Goal: Task Accomplishment & Management: Complete application form

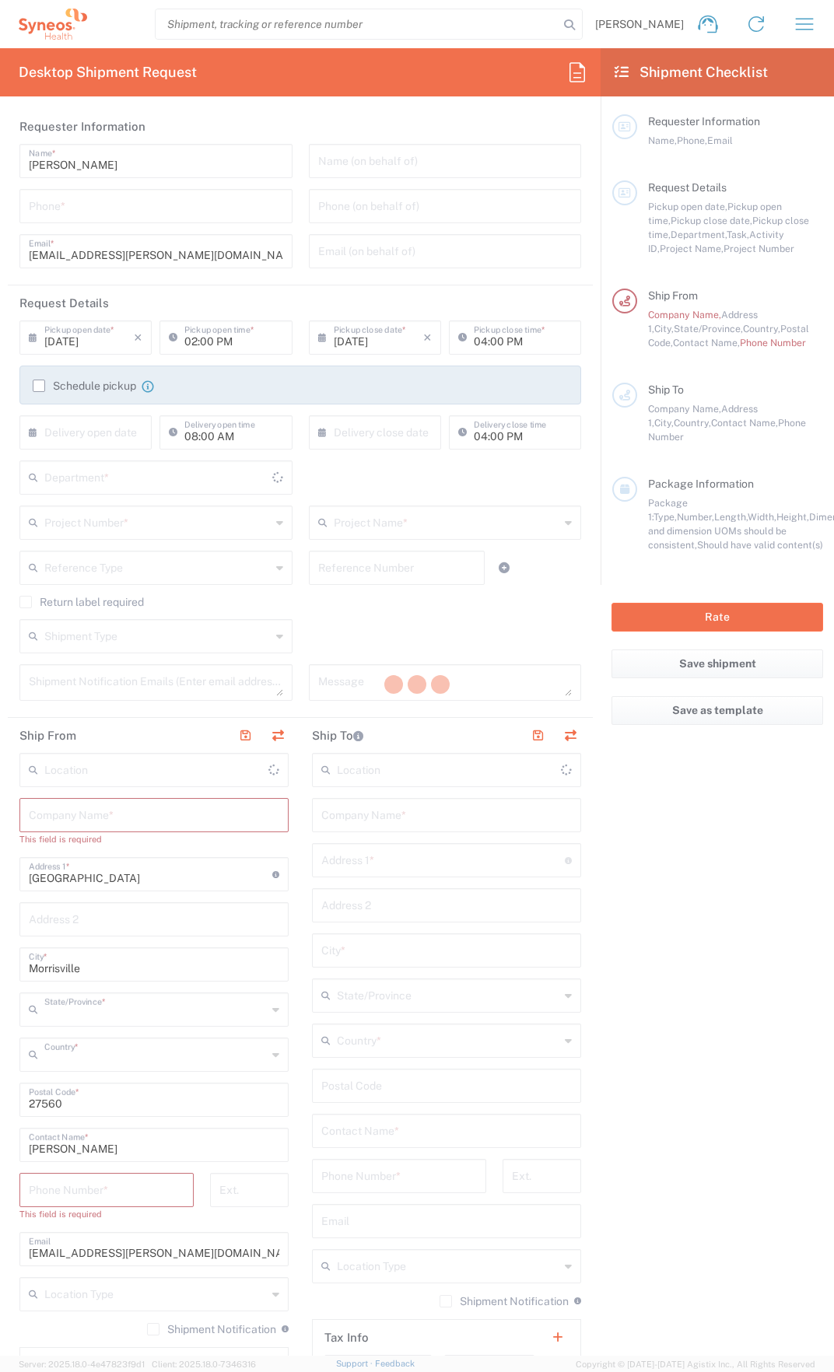
type input "[US_STATE]"
type input "[GEOGRAPHIC_DATA]"
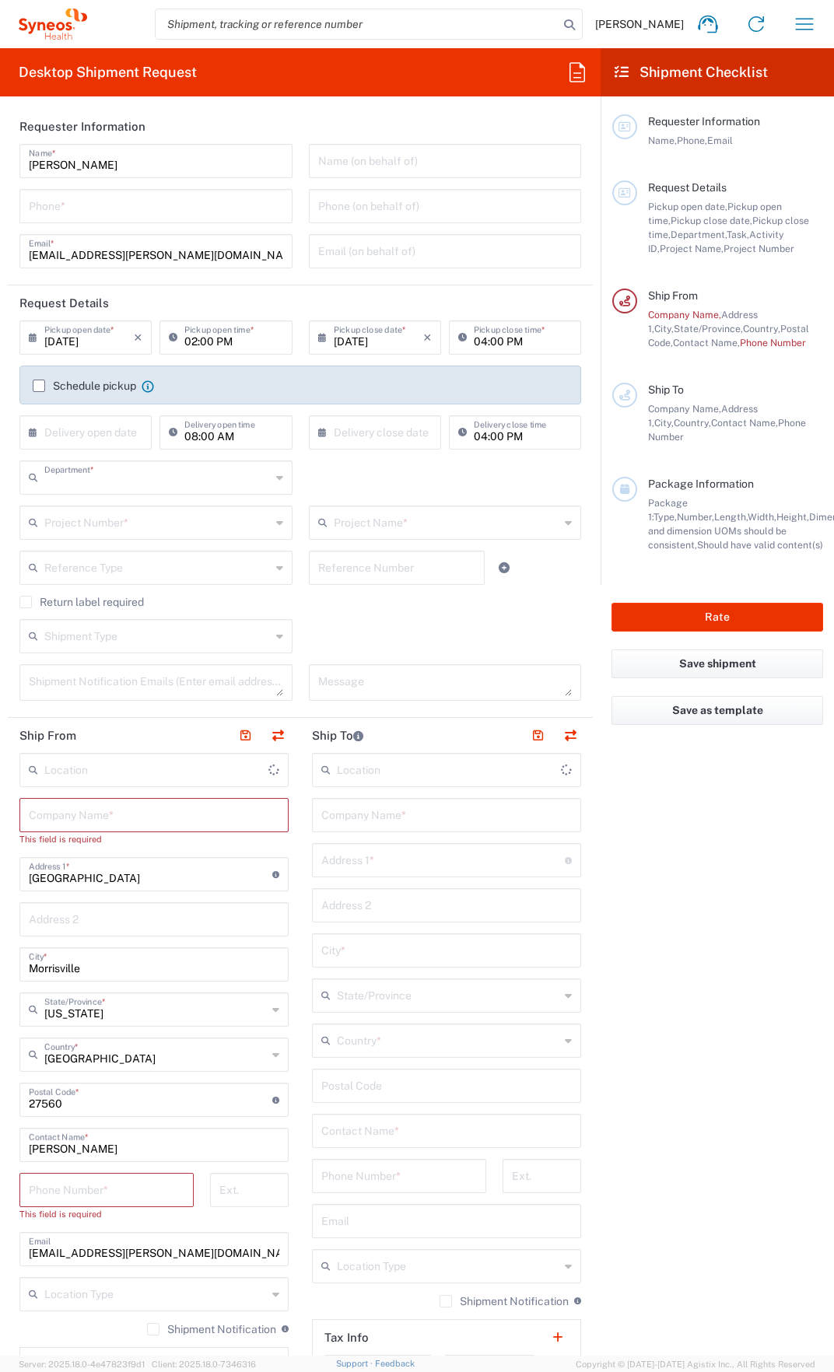
type input "3229"
type input "Syneos Health, LLC-[GEOGRAPHIC_DATA] [GEOGRAPHIC_DATA] [GEOGRAPHIC_DATA]"
click at [161, 214] on input "tel" at bounding box center [156, 204] width 254 height 27
type input "[PHONE_NUMBER]"
click at [92, 342] on input "[DATE]" at bounding box center [88, 336] width 89 height 27
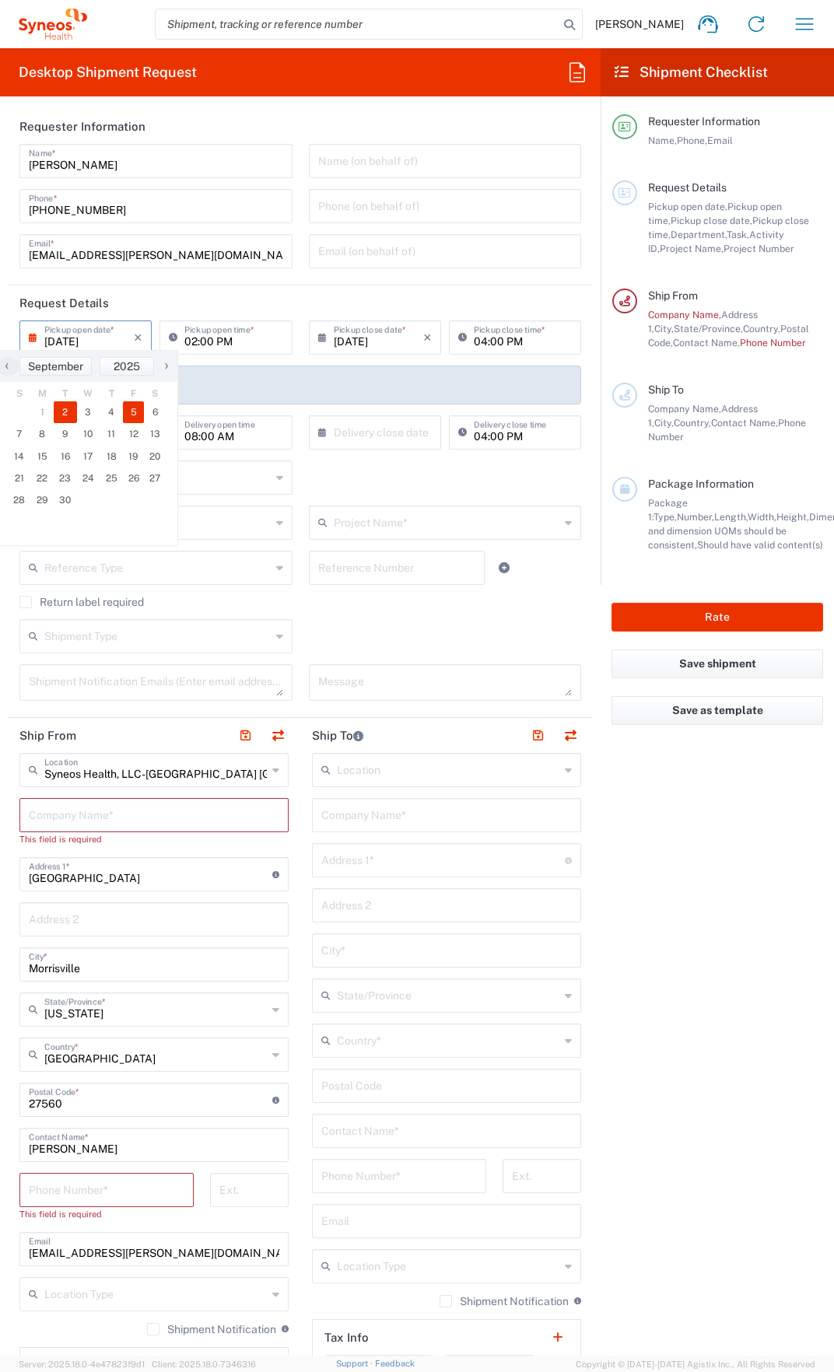
click at [141, 414] on span "5" at bounding box center [134, 412] width 22 height 22
type input "[DATE]"
click at [226, 340] on input "02:00 PM" at bounding box center [233, 336] width 98 height 27
click at [274, 338] on input "02:00 PM" at bounding box center [233, 336] width 98 height 27
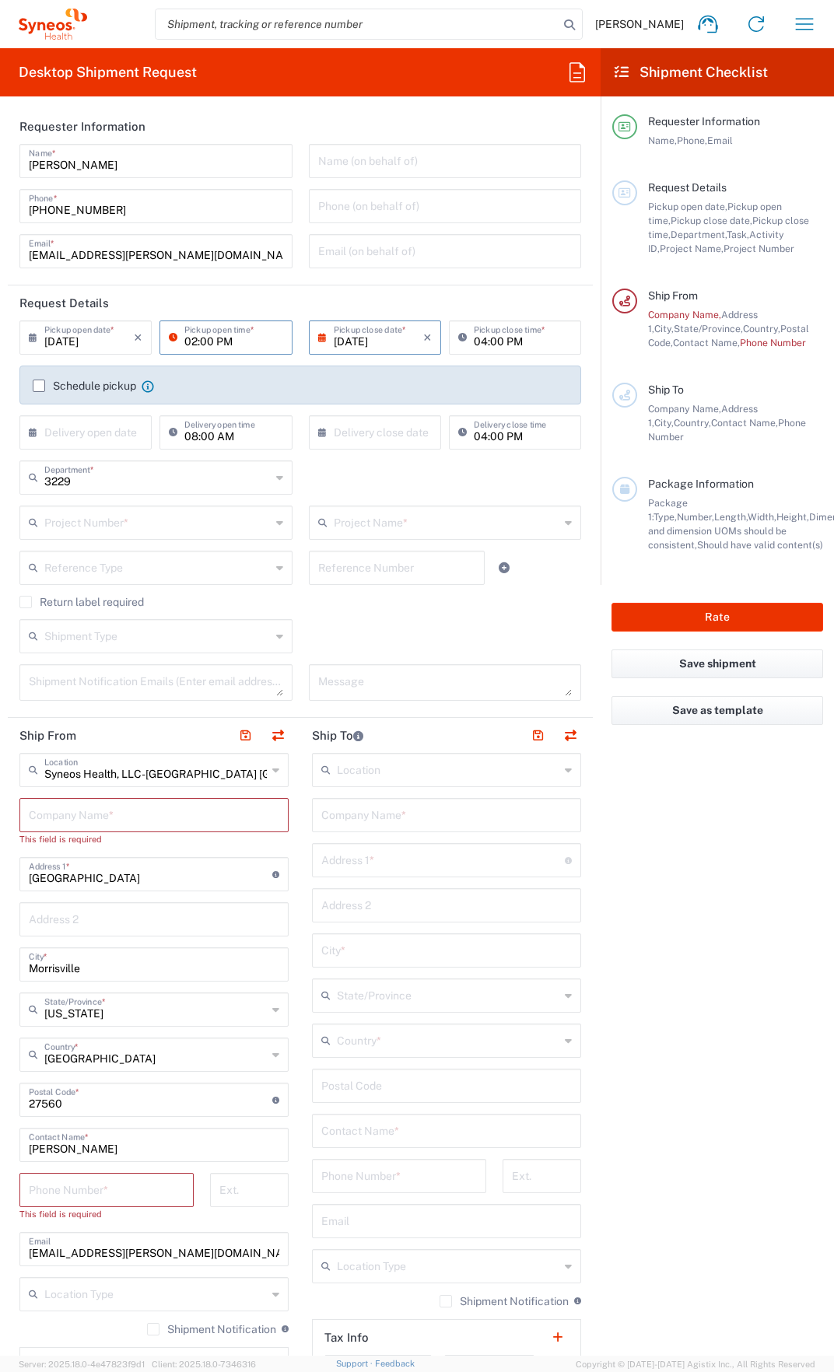
click at [192, 339] on input "02:00 PM" at bounding box center [233, 336] width 98 height 27
type input "05:00 PM"
click at [318, 334] on icon at bounding box center [326, 337] width 16 height 25
click at [321, 436] on span "8" at bounding box center [325, 434] width 23 height 22
type input "[DATE]"
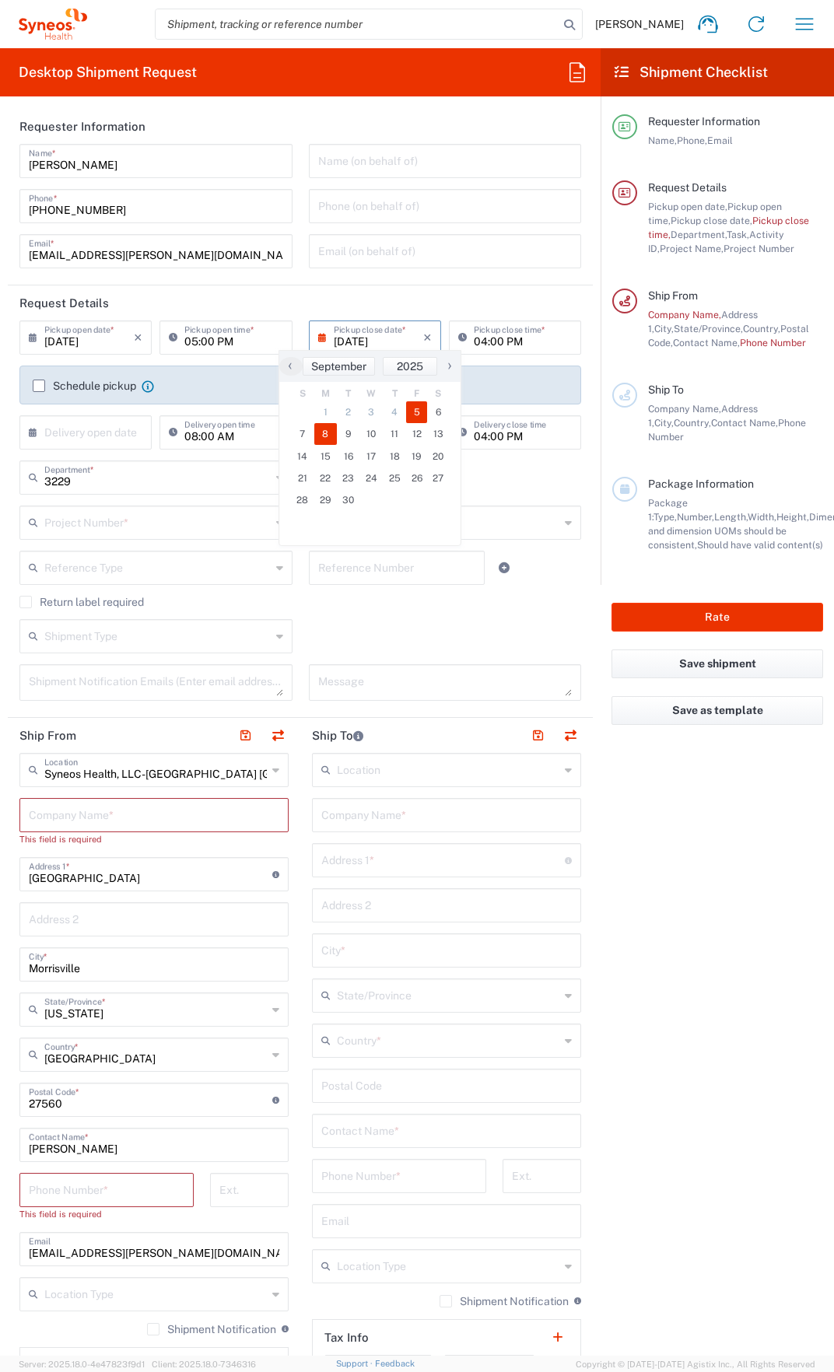
type input "[DATE]"
click at [462, 376] on div "Schedule pickup When scheduling a pickup please be sure to meet the following c…" at bounding box center [300, 385] width 562 height 39
click at [91, 335] on input "[DATE]" at bounding box center [88, 336] width 89 height 27
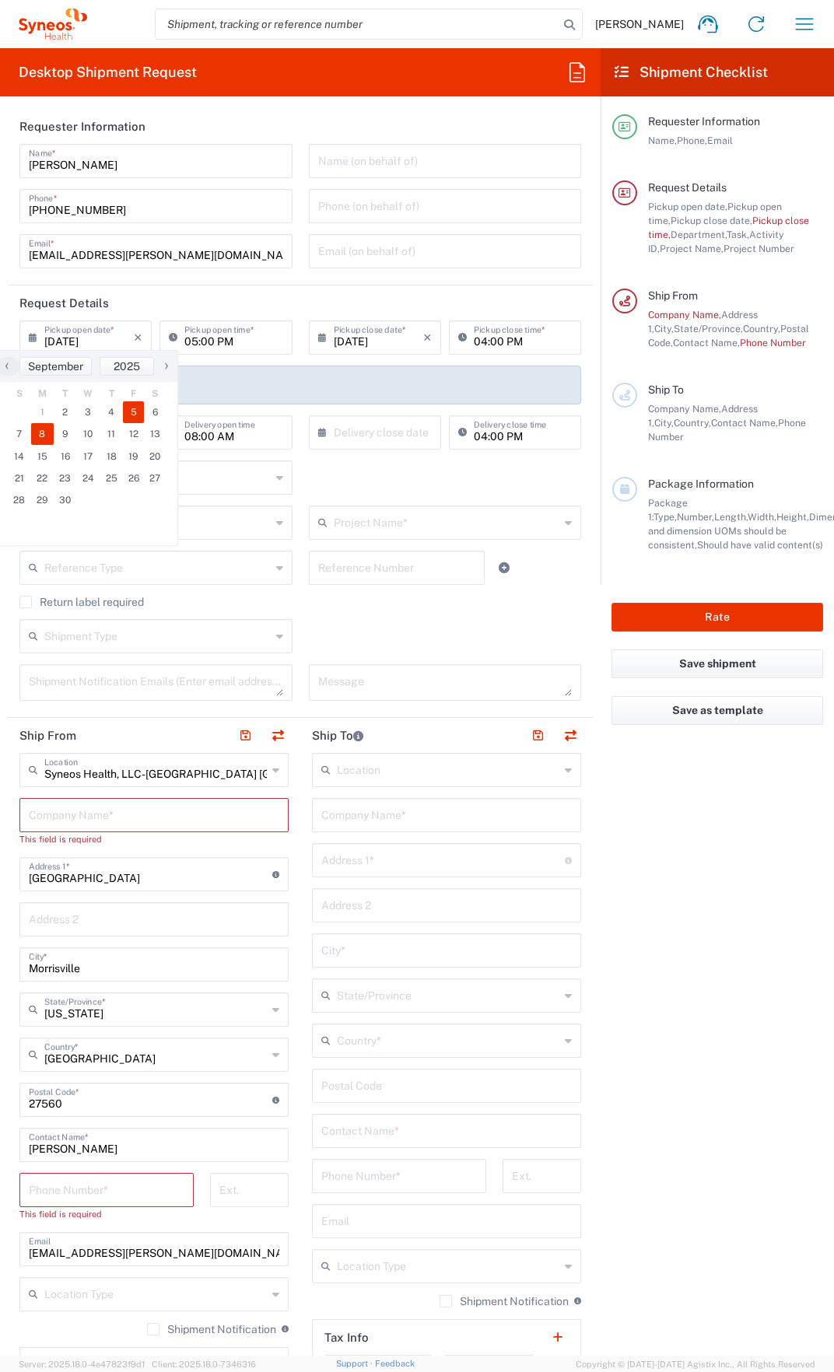
click at [136, 414] on span "5" at bounding box center [134, 412] width 22 height 22
type input "[DATE]"
click at [107, 342] on input "[DATE]" at bounding box center [88, 336] width 89 height 27
click at [155, 405] on span "6" at bounding box center [155, 412] width 22 height 22
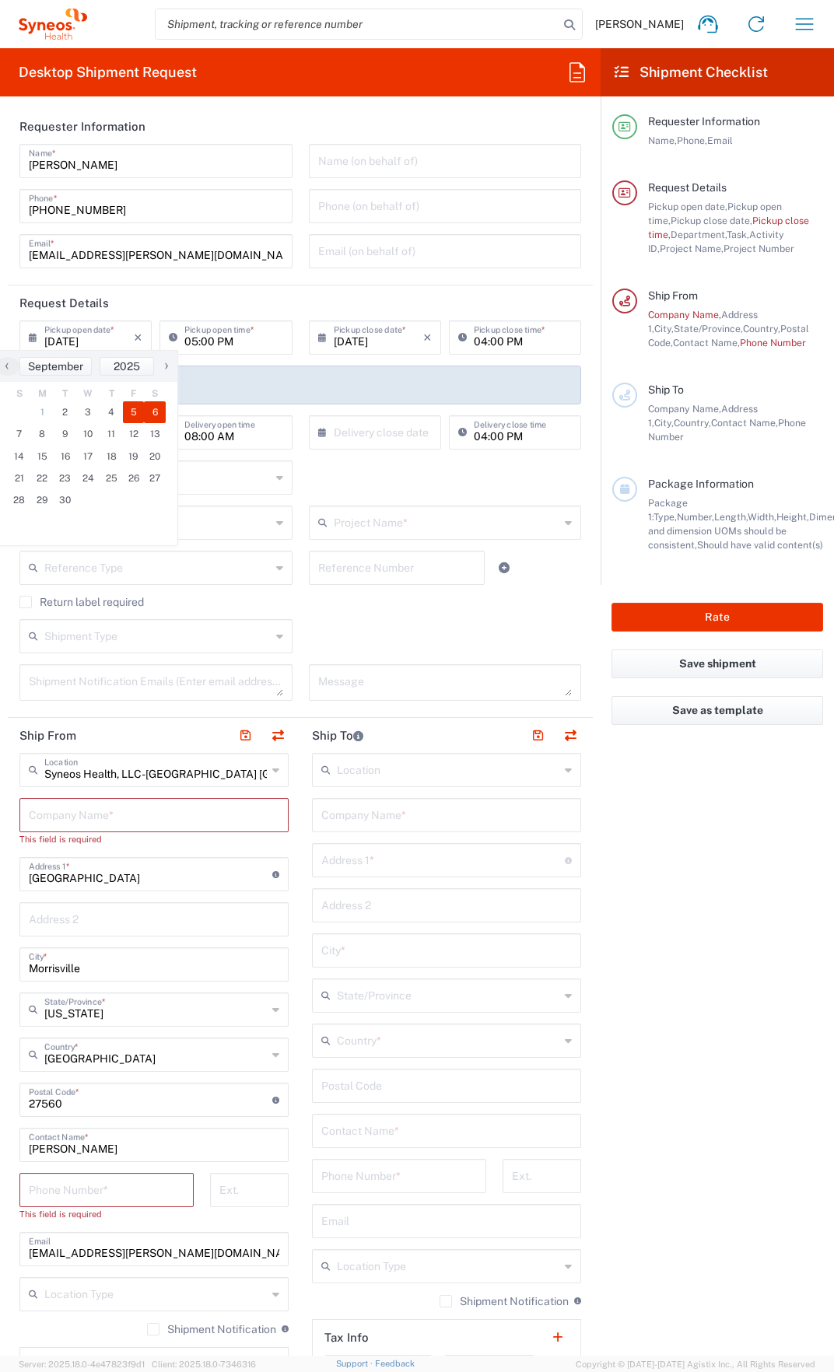
type input "[DATE]"
click at [212, 340] on input "05:00 PM" at bounding box center [233, 336] width 98 height 27
click at [245, 333] on input "05:00 PM" at bounding box center [233, 336] width 98 height 27
type input "08:00 AM"
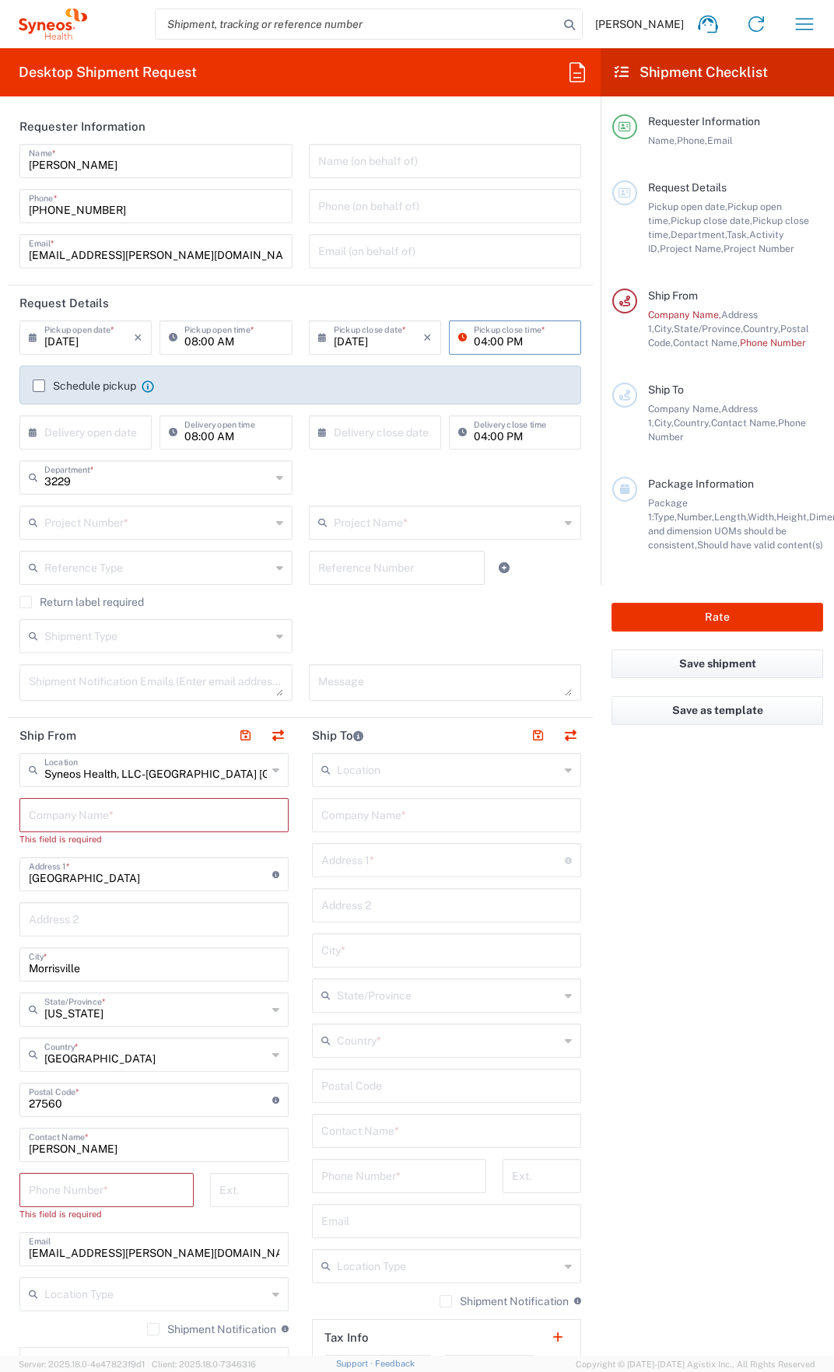
click at [76, 340] on input "[DATE]" at bounding box center [88, 336] width 89 height 27
click at [46, 429] on span "8" at bounding box center [42, 434] width 23 height 22
type input "[DATE]"
click at [510, 344] on input "04:00 PM" at bounding box center [523, 336] width 98 height 27
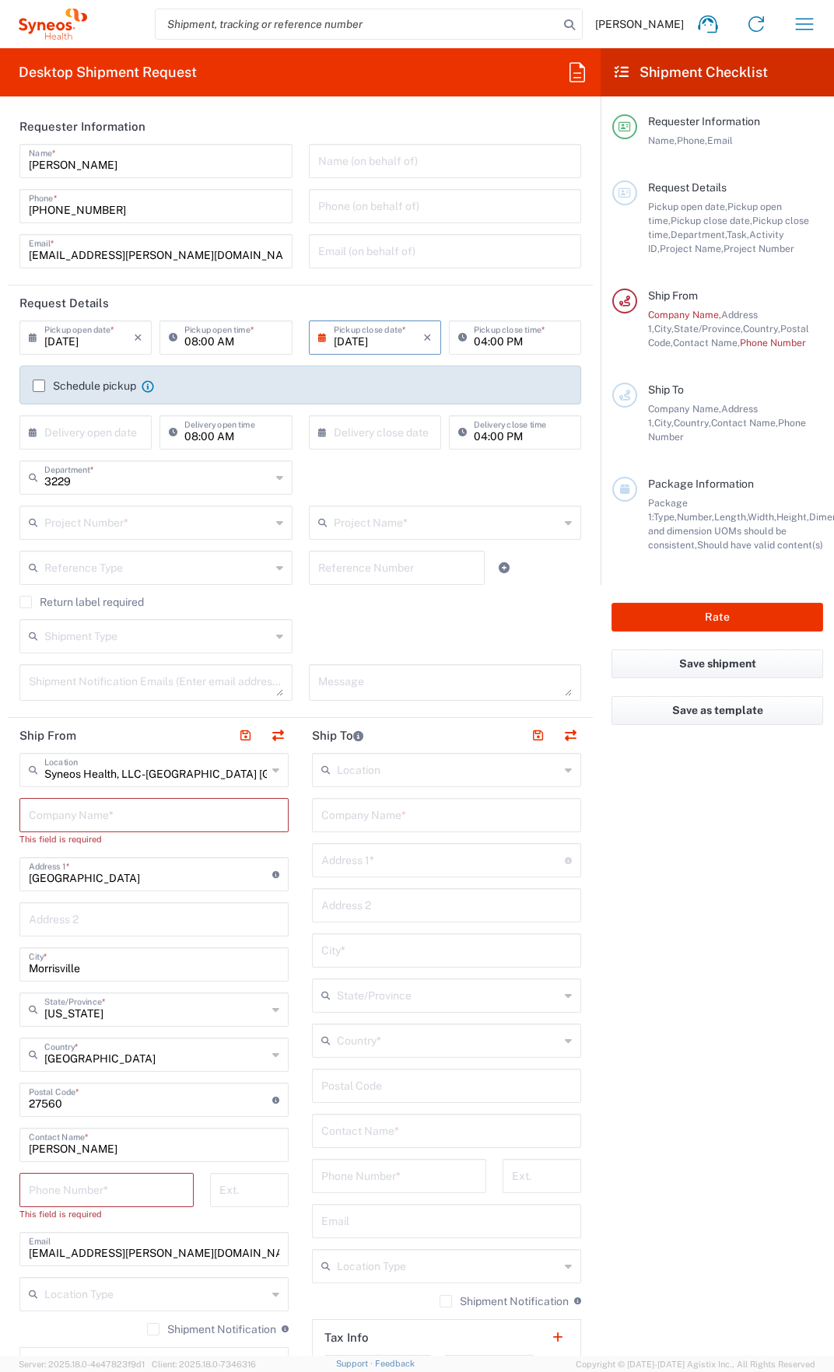
click at [207, 359] on div "08:00 AM Pickup open time *" at bounding box center [226, 343] width 140 height 45
click at [276, 478] on icon at bounding box center [279, 477] width 7 height 25
click at [258, 479] on input "text" at bounding box center [157, 476] width 226 height 27
click at [380, 480] on div "Department * 3229 3000 3100 3109 3110 3111 3112 3125 3130 3135 3136 3150 3155 3…" at bounding box center [301, 483] width 578 height 45
type input "3229"
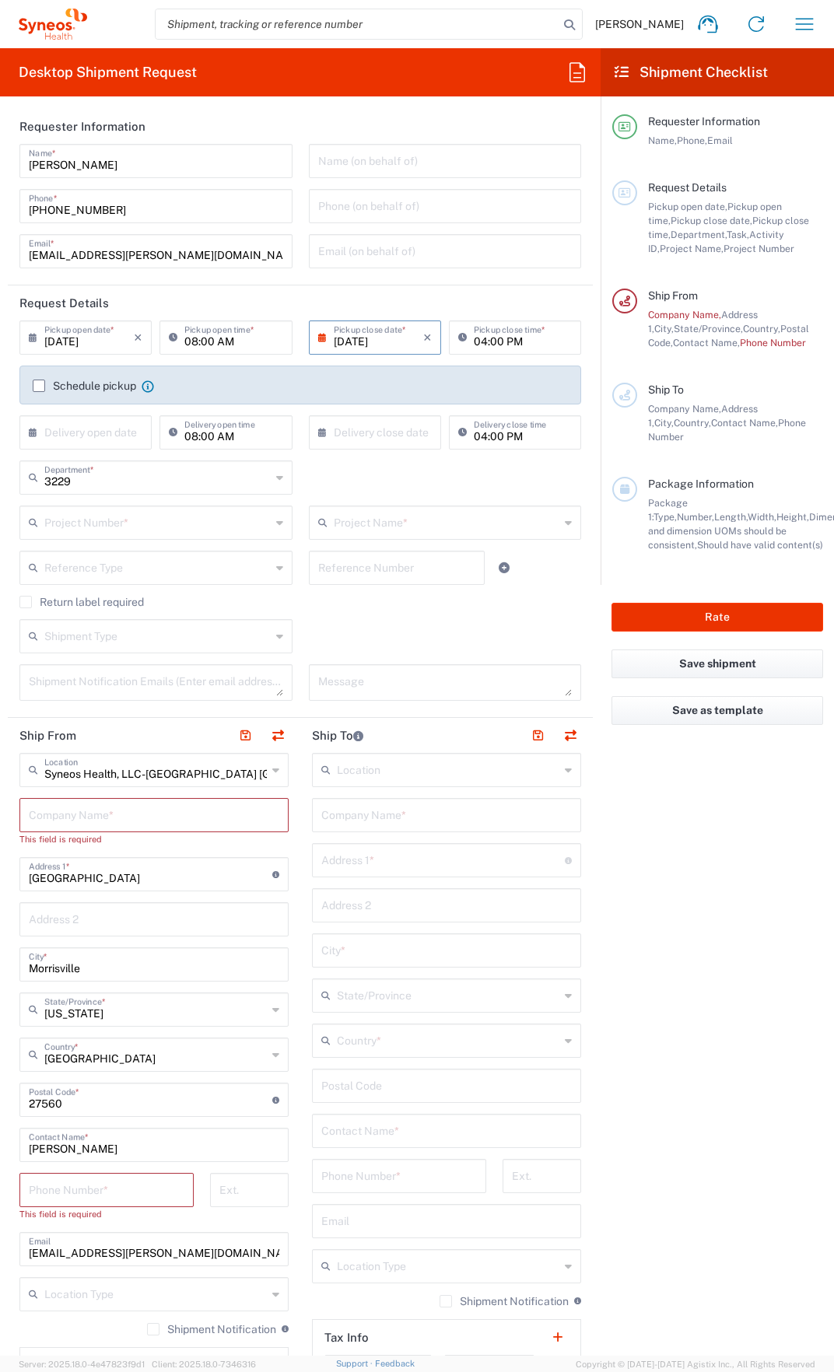
drag, startPoint x: 274, startPoint y: 486, endPoint x: 125, endPoint y: 472, distance: 149.2
click at [276, 487] on icon at bounding box center [279, 477] width 7 height 25
click at [696, 935] on agx-form-checklist "Shipment Checklist Requester Information Name, Phone, Email Request Details Pic…" at bounding box center [717, 702] width 233 height 1308
type input "3229"
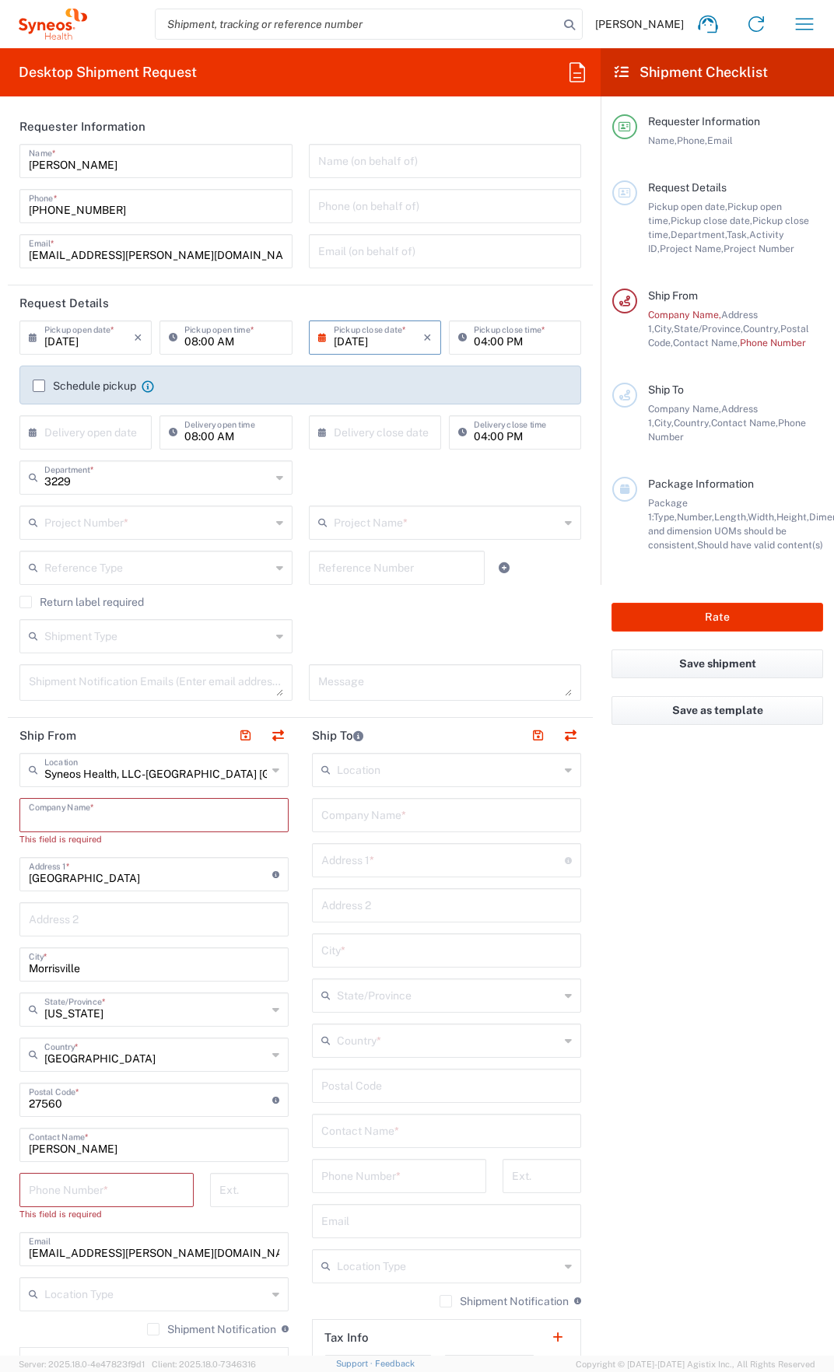
click at [149, 816] on input "text" at bounding box center [154, 814] width 251 height 27
click at [121, 482] on input "text" at bounding box center [158, 476] width 228 height 27
type input "4000"
click at [121, 509] on span "4000" at bounding box center [153, 511] width 264 height 24
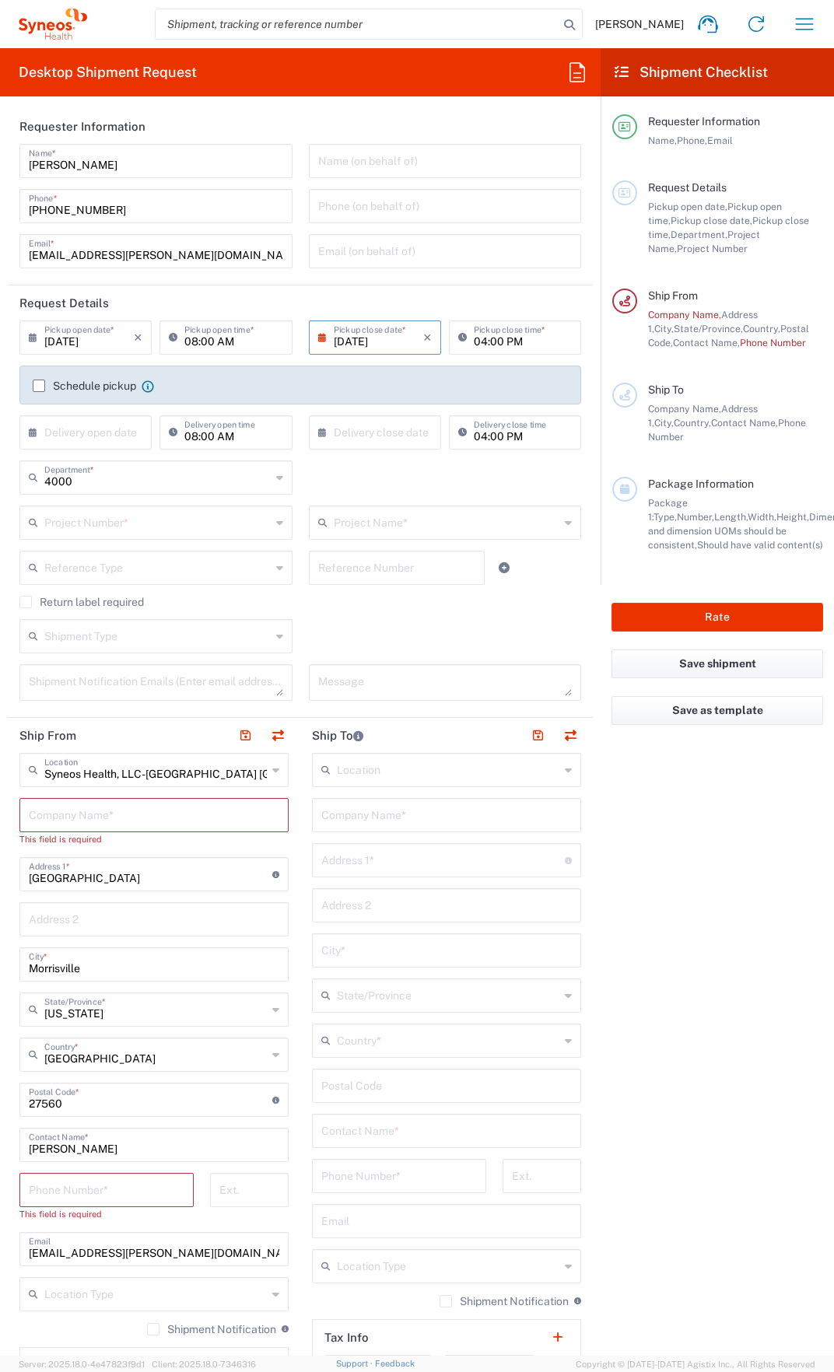
click at [30, 601] on label "Return label required" at bounding box center [81, 602] width 124 height 12
click at [26, 602] on input "Return label required" at bounding box center [26, 602] width 0 height 0
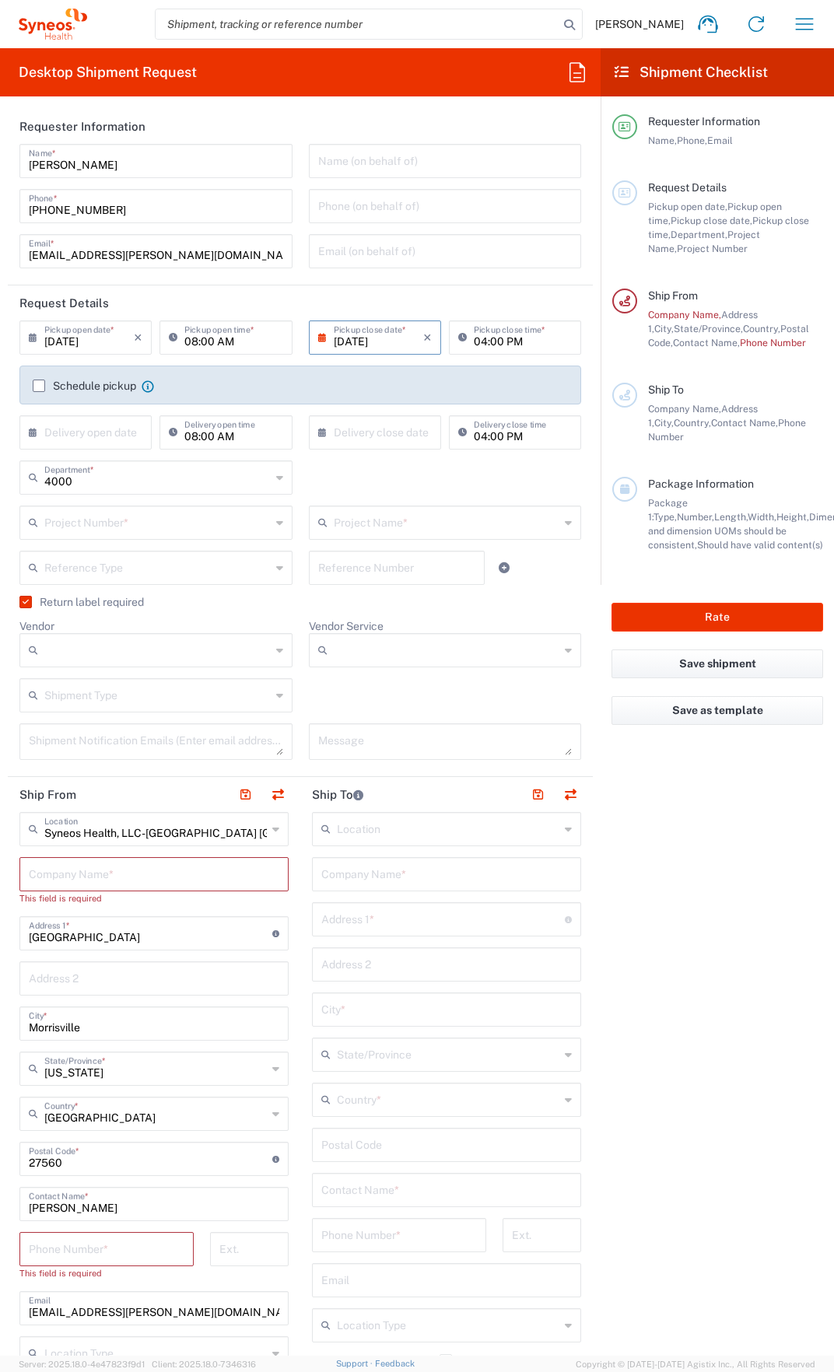
click at [157, 641] on input "Vendor" at bounding box center [157, 650] width 226 height 25
click at [139, 340] on icon "×" at bounding box center [138, 337] width 9 height 25
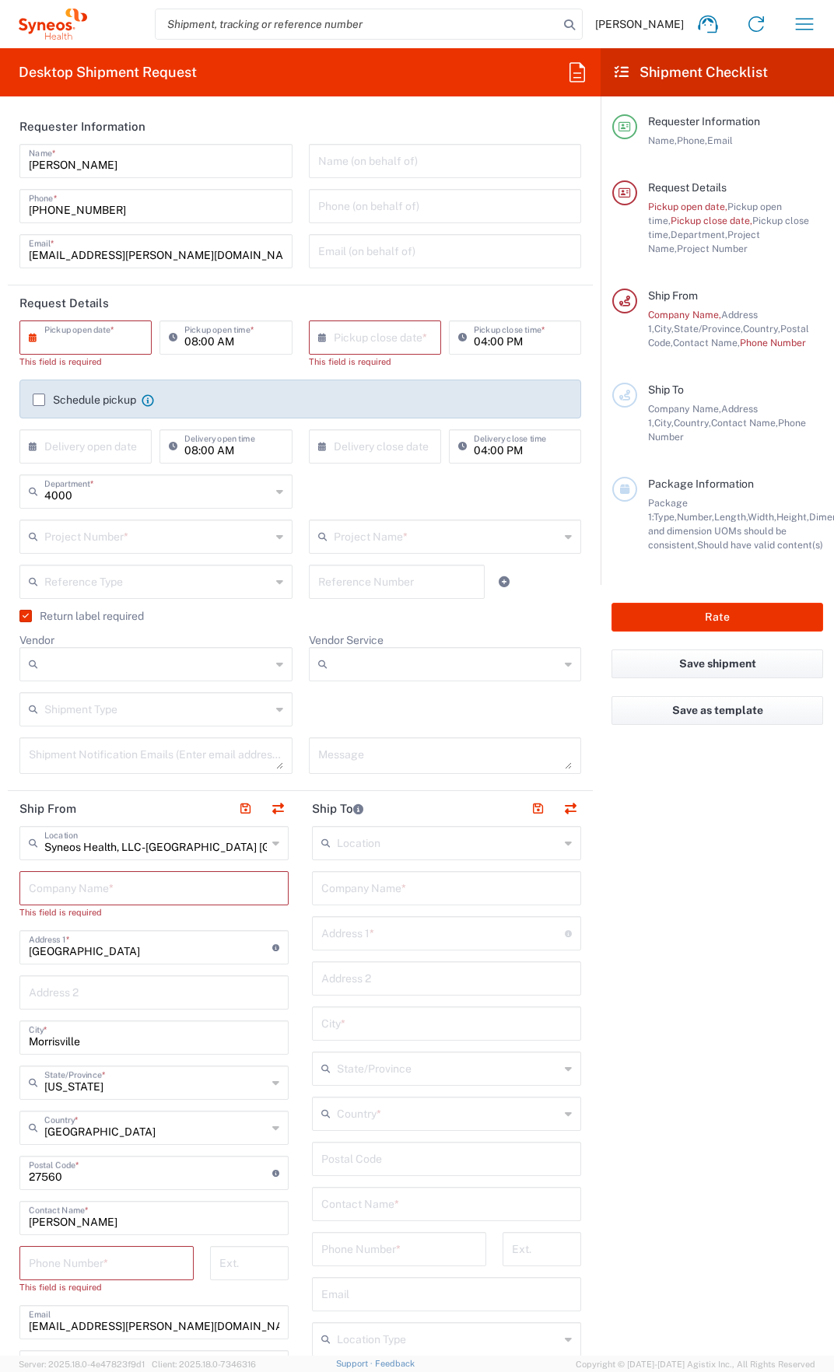
click at [118, 338] on input "text" at bounding box center [88, 336] width 89 height 27
click at [60, 342] on input "text" at bounding box center [88, 336] width 89 height 27
click at [69, 331] on input "text" at bounding box center [88, 336] width 89 height 27
click at [137, 414] on span "5" at bounding box center [134, 412] width 22 height 22
type input "[DATE]"
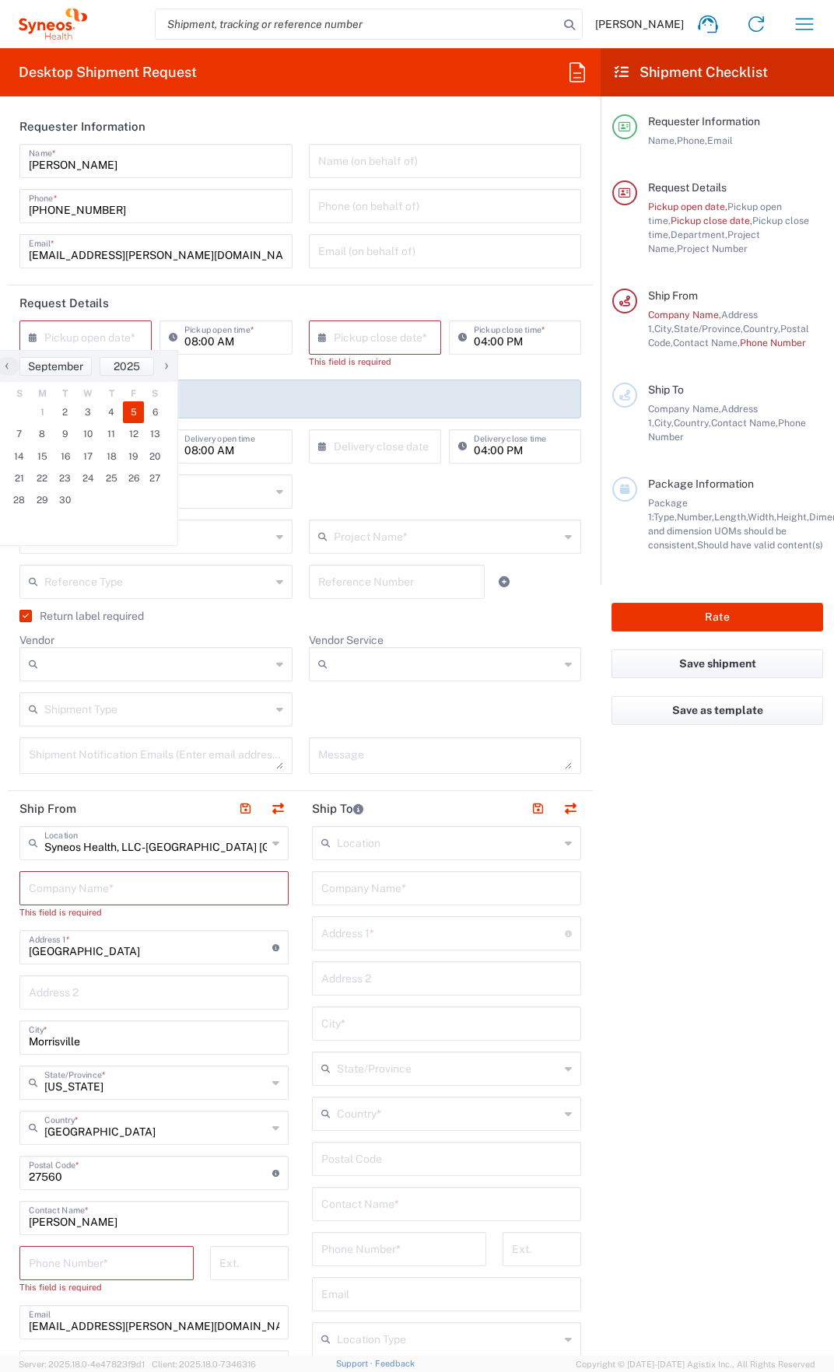
type input "[DATE]"
